Goal: Task Accomplishment & Management: Manage account settings

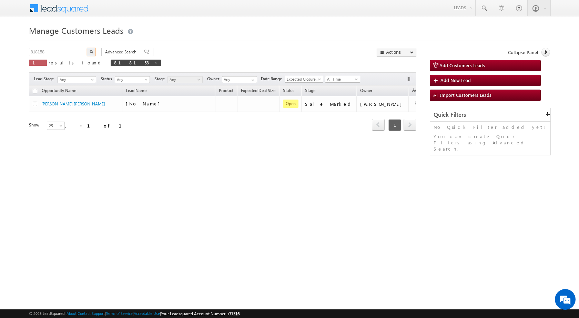
click at [0, 46] on body "Menu [PERSON_NAME] sitar a8@ks erve." at bounding box center [289, 97] width 579 height 195
type input "824028"
click at [87, 48] on button "button" at bounding box center [91, 52] width 9 height 8
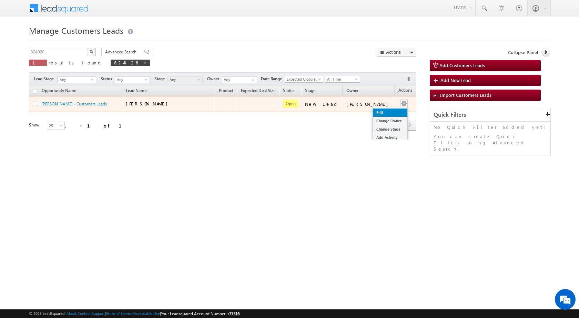
click at [378, 111] on link "Edit" at bounding box center [390, 112] width 34 height 8
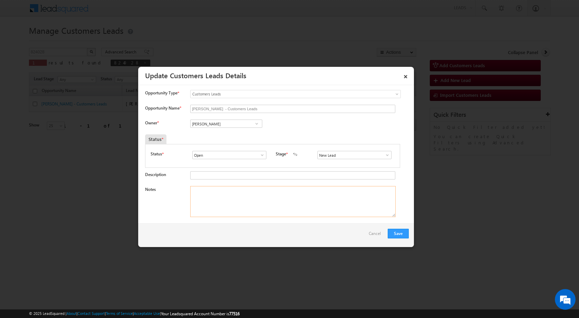
click at [212, 194] on textarea "Notes" at bounding box center [292, 201] width 205 height 31
paste textarea "824028 - VB_Interested - [PERSON_NAME] - 8871995653 - VIDISHA 464111 - PURCHASE…"
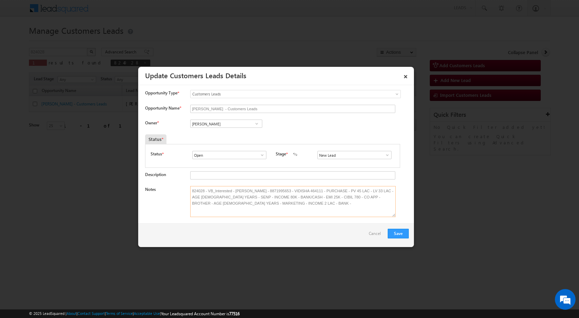
type textarea "824028 - VB_Interested - [PERSON_NAME] - 8871995653 - VIDISHA 464111 - PURCHASE…"
click at [381, 154] on link at bounding box center [385, 155] width 9 height 7
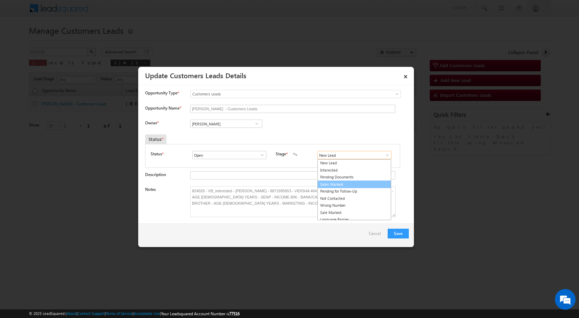
scroll to position [10, 0]
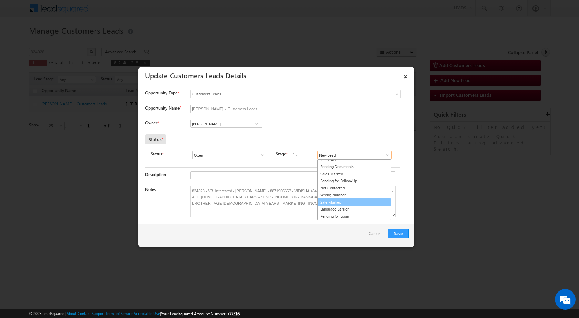
click at [336, 203] on link "Sale Marked" at bounding box center [354, 202] width 74 height 8
type input "Sale Marked"
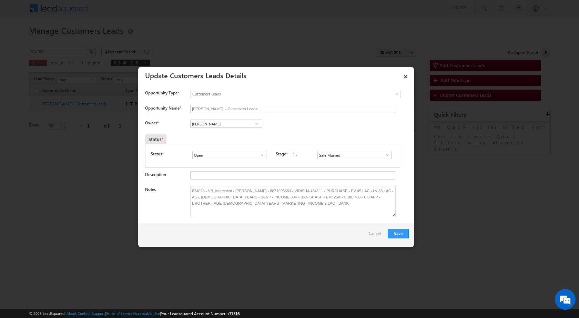
click at [315, 124] on div "Owner * Vikas Halwai Vikas Halwai Vikas Halwai" at bounding box center [276, 124] width 263 height 11
click at [225, 122] on input "[PERSON_NAME]" at bounding box center [226, 123] width 72 height 8
paste input "[PERSON_NAME][EMAIL_ADDRESS][DOMAIN_NAME]"
click at [245, 132] on link "[PERSON_NAME] [PERSON_NAME][EMAIL_ADDRESS][DOMAIN_NAME]" at bounding box center [226, 134] width 72 height 13
type input "[PERSON_NAME]"
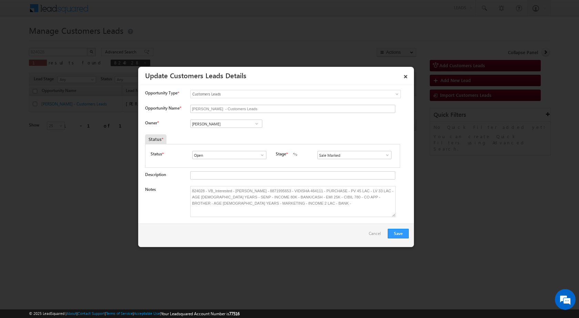
click at [301, 129] on div "Owner * [PERSON_NAME] [PERSON_NAME] [PERSON_NAME] [PERSON_NAME] [PERSON_NAME] 2…" at bounding box center [276, 124] width 263 height 11
click at [406, 232] on button "Save" at bounding box center [397, 234] width 21 height 10
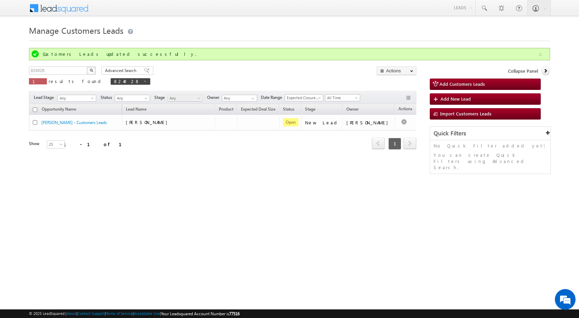
click at [221, 176] on div "Manage Customers Leads Customers Leads updated successfully. 824028 X 1 results…" at bounding box center [289, 109] width 521 height 172
